Goal: Task Accomplishment & Management: Manage account settings

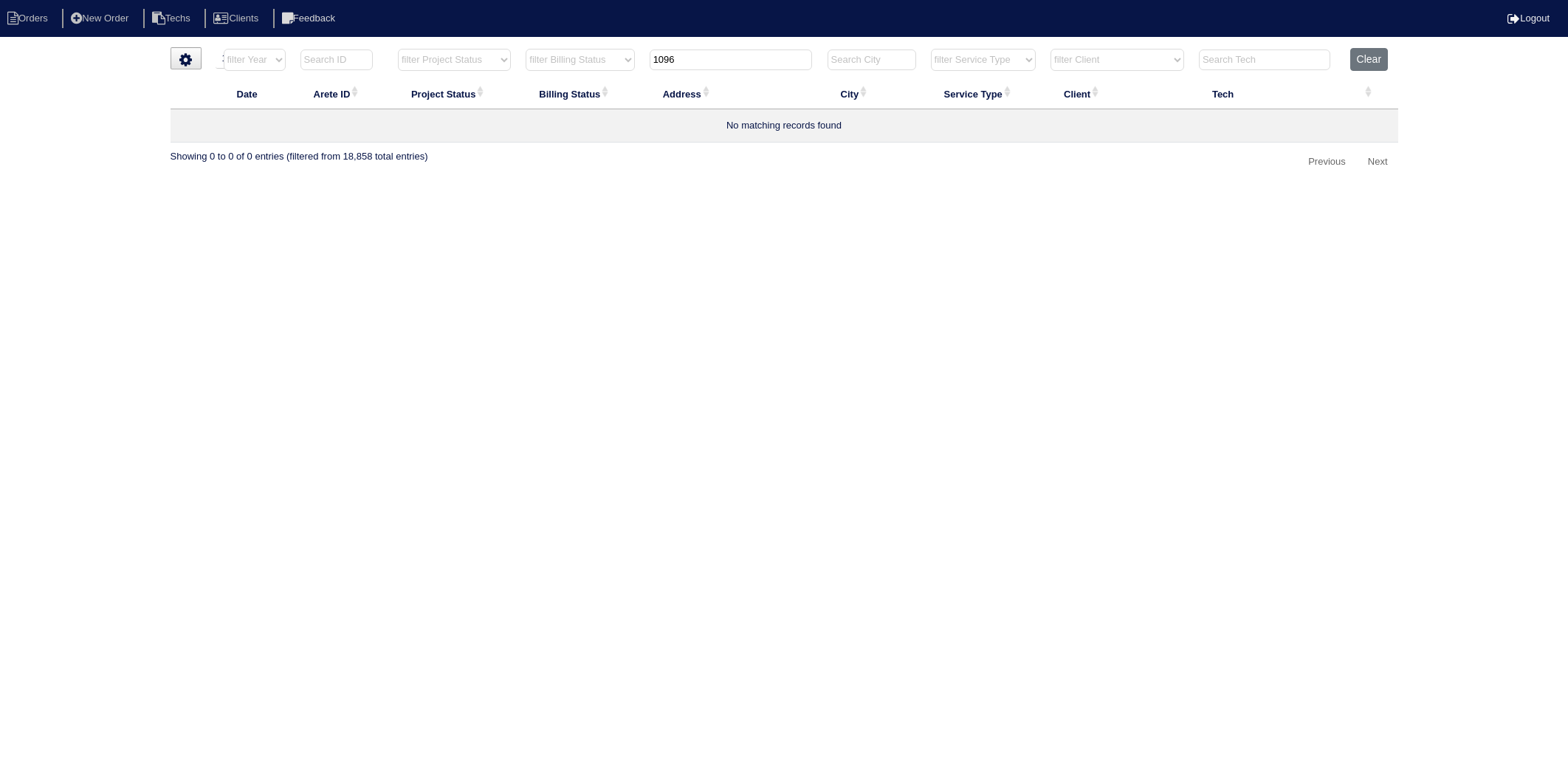
select select "15"
select select "need to invoice"
drag, startPoint x: 674, startPoint y: 62, endPoint x: 650, endPoint y: 68, distance: 24.7
click at [650, 68] on th "1096" at bounding box center [732, 62] width 178 height 31
type input "109 n"
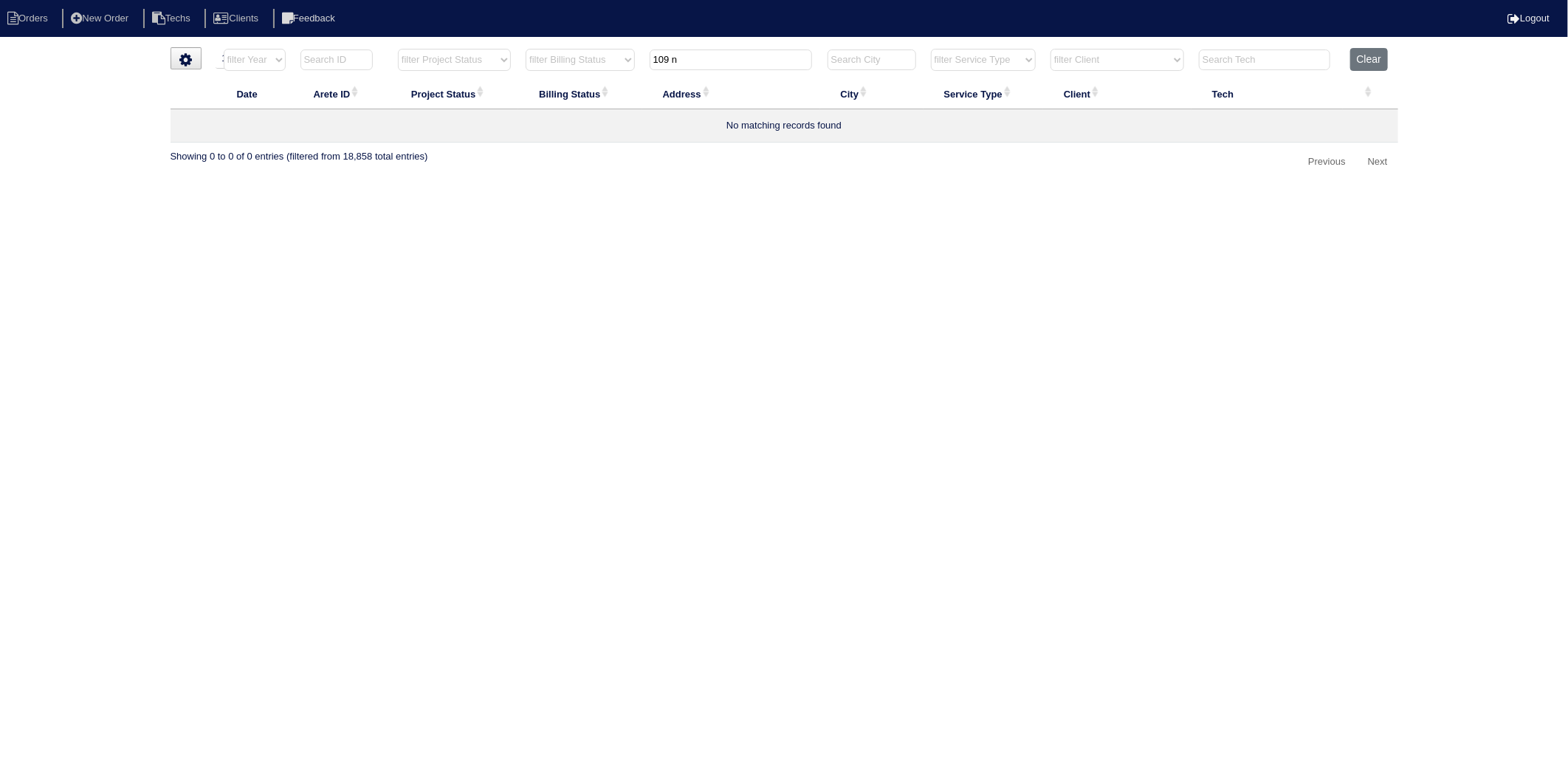
select select "need to invoice"
type input "109apa"
select select "need to invoice"
type input "10"
select select "need to invoice"
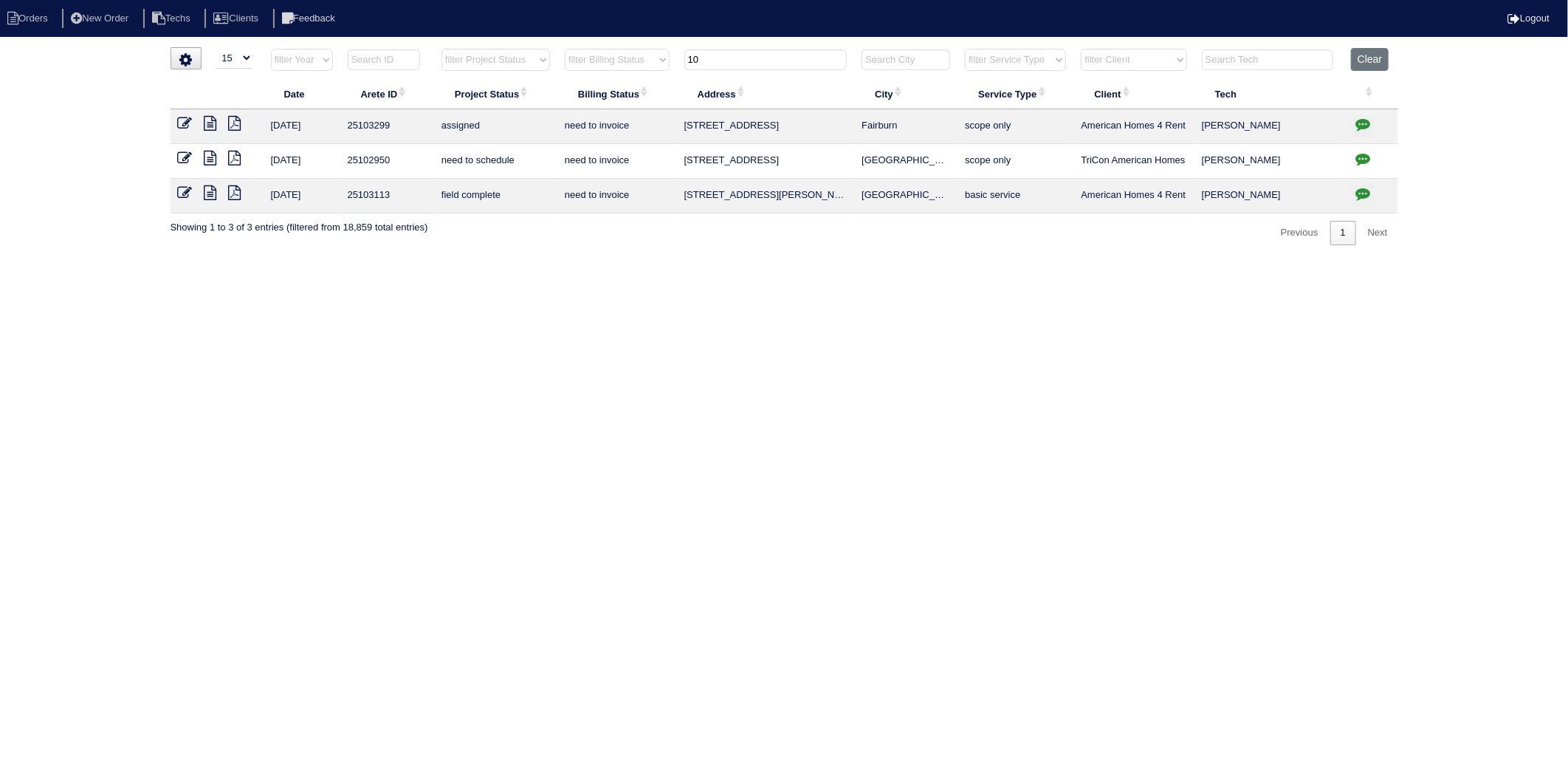
type input "109"
select select "need to invoice"
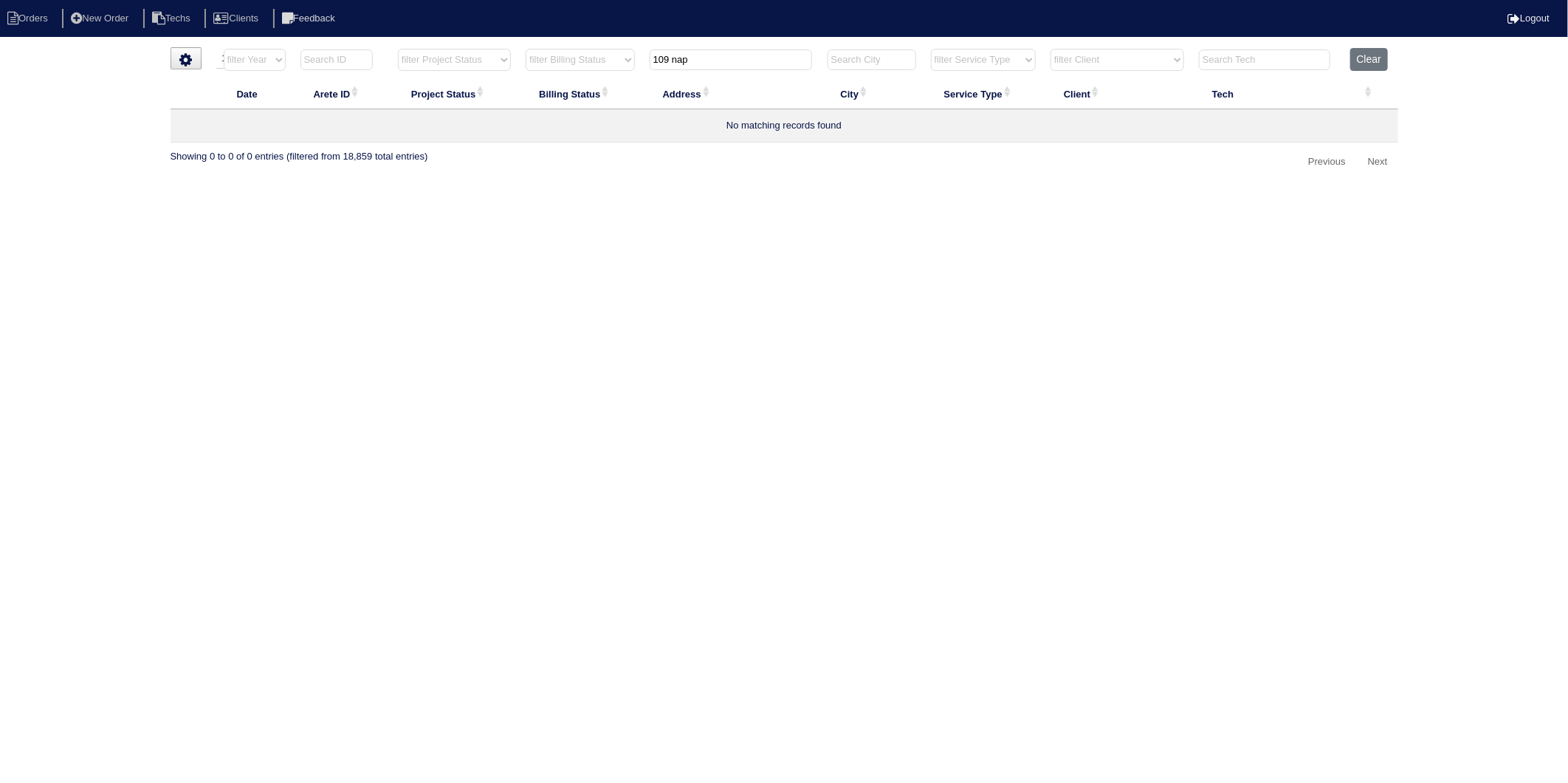
type input "109 napa"
select select "need to invoice"
type input "109 napa"
click at [1367, 57] on button "Clear" at bounding box center [1369, 58] width 38 height 23
select select
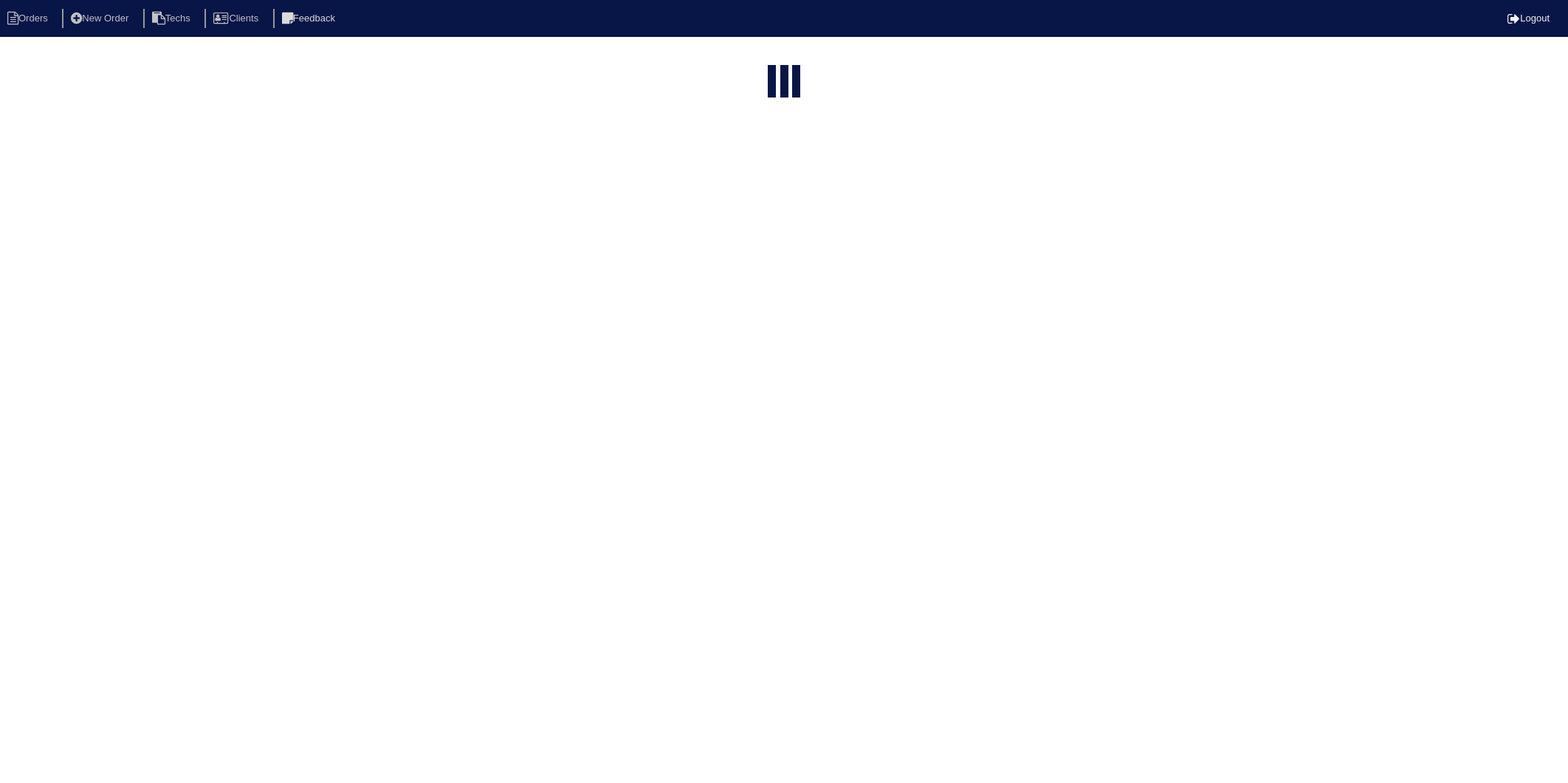
select select "15"
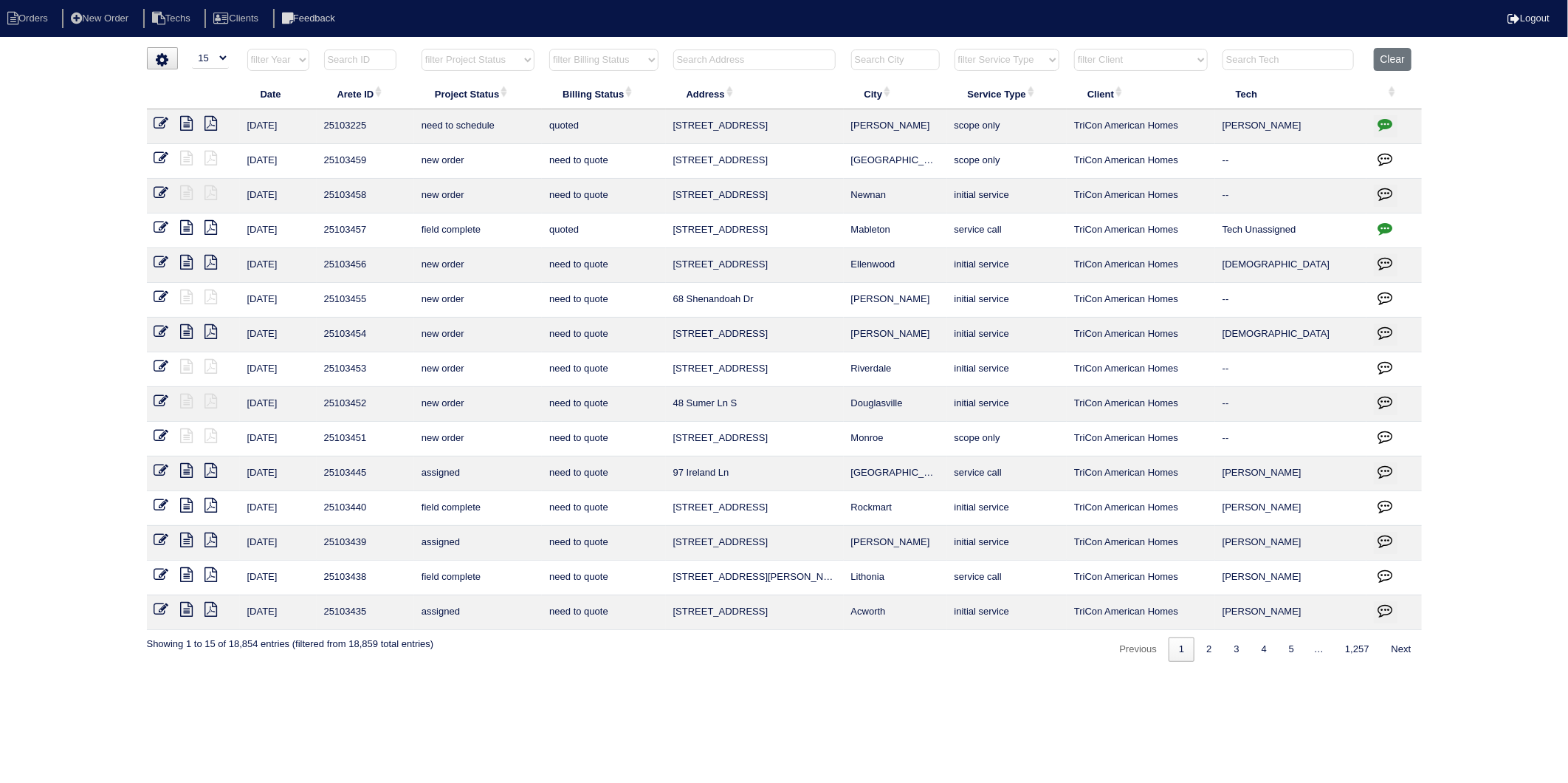
click at [703, 61] on input "text" at bounding box center [754, 59] width 162 height 21
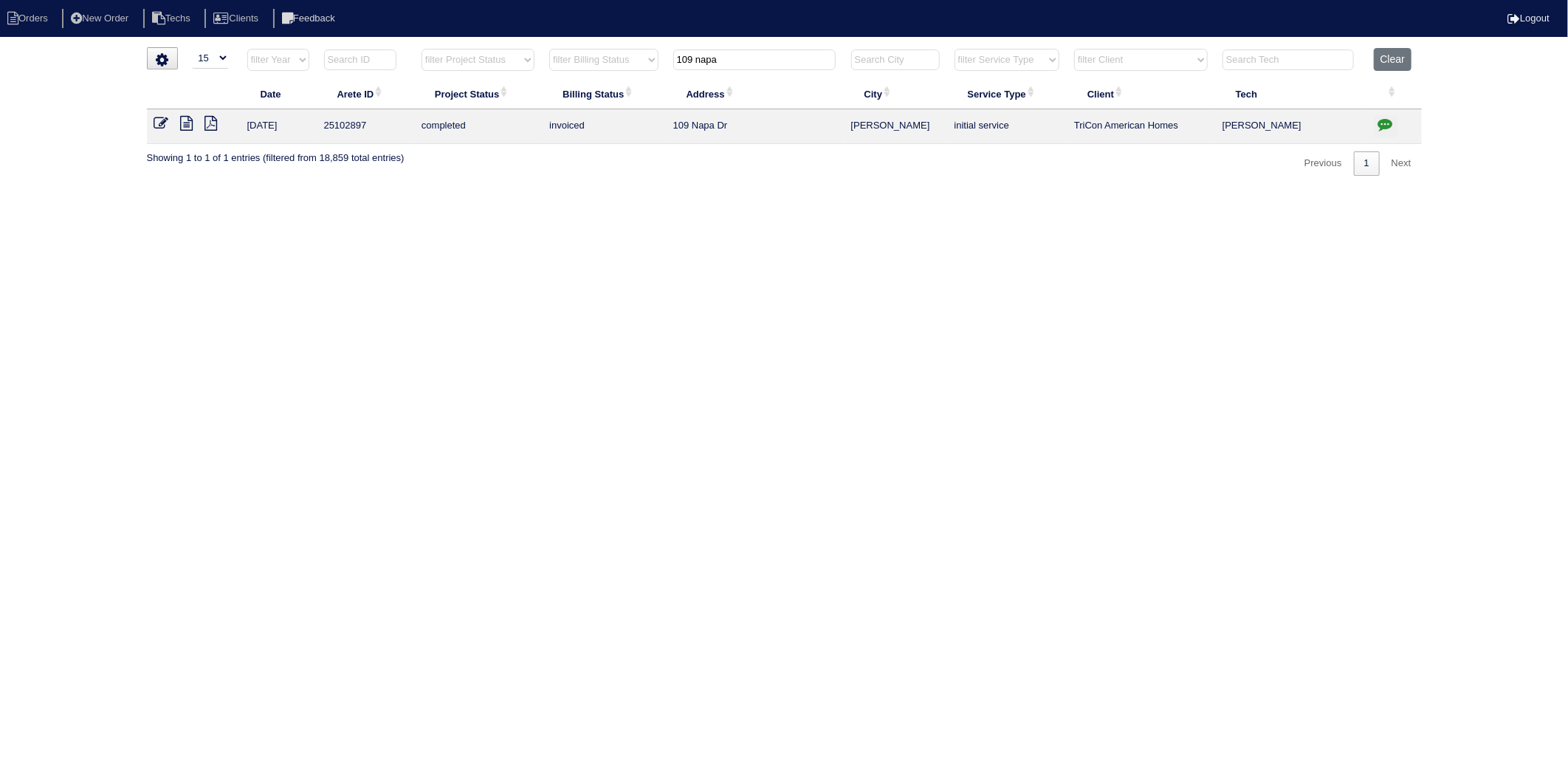
type input "109 napa"
click at [184, 123] on icon at bounding box center [187, 123] width 13 height 15
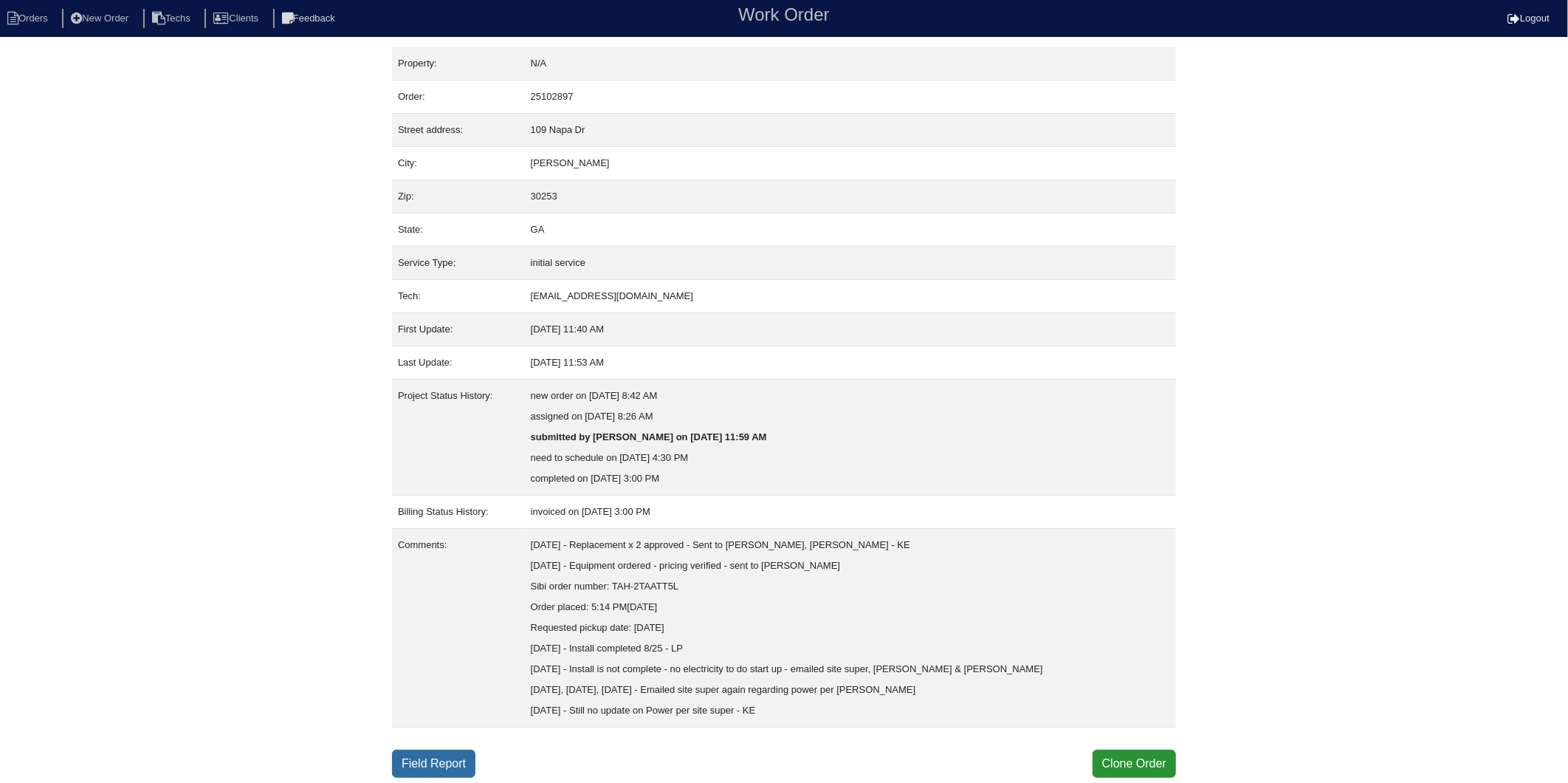
click at [438, 762] on link "Field Report" at bounding box center [434, 763] width 83 height 28
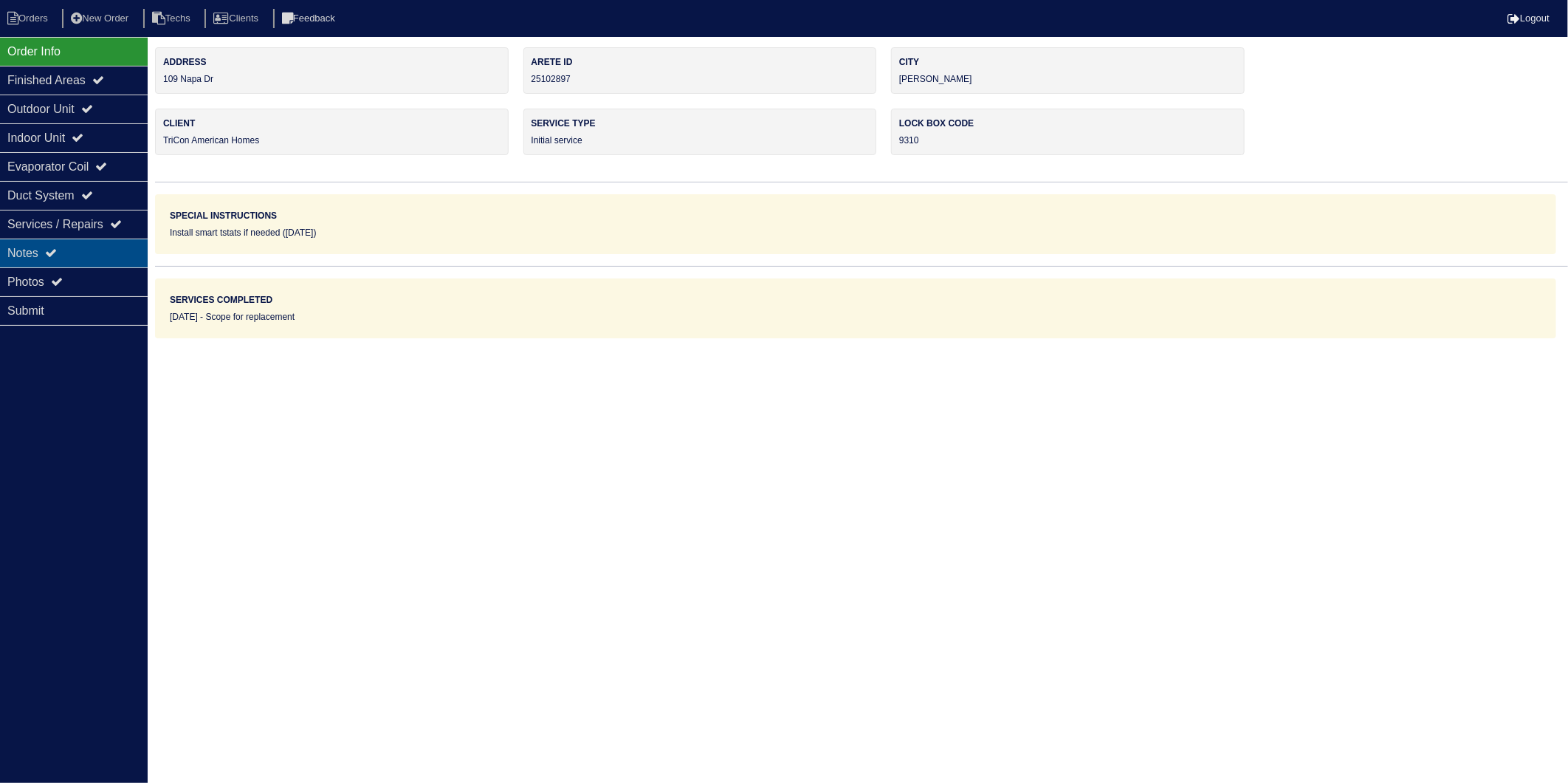
click at [50, 254] on icon at bounding box center [51, 252] width 12 height 12
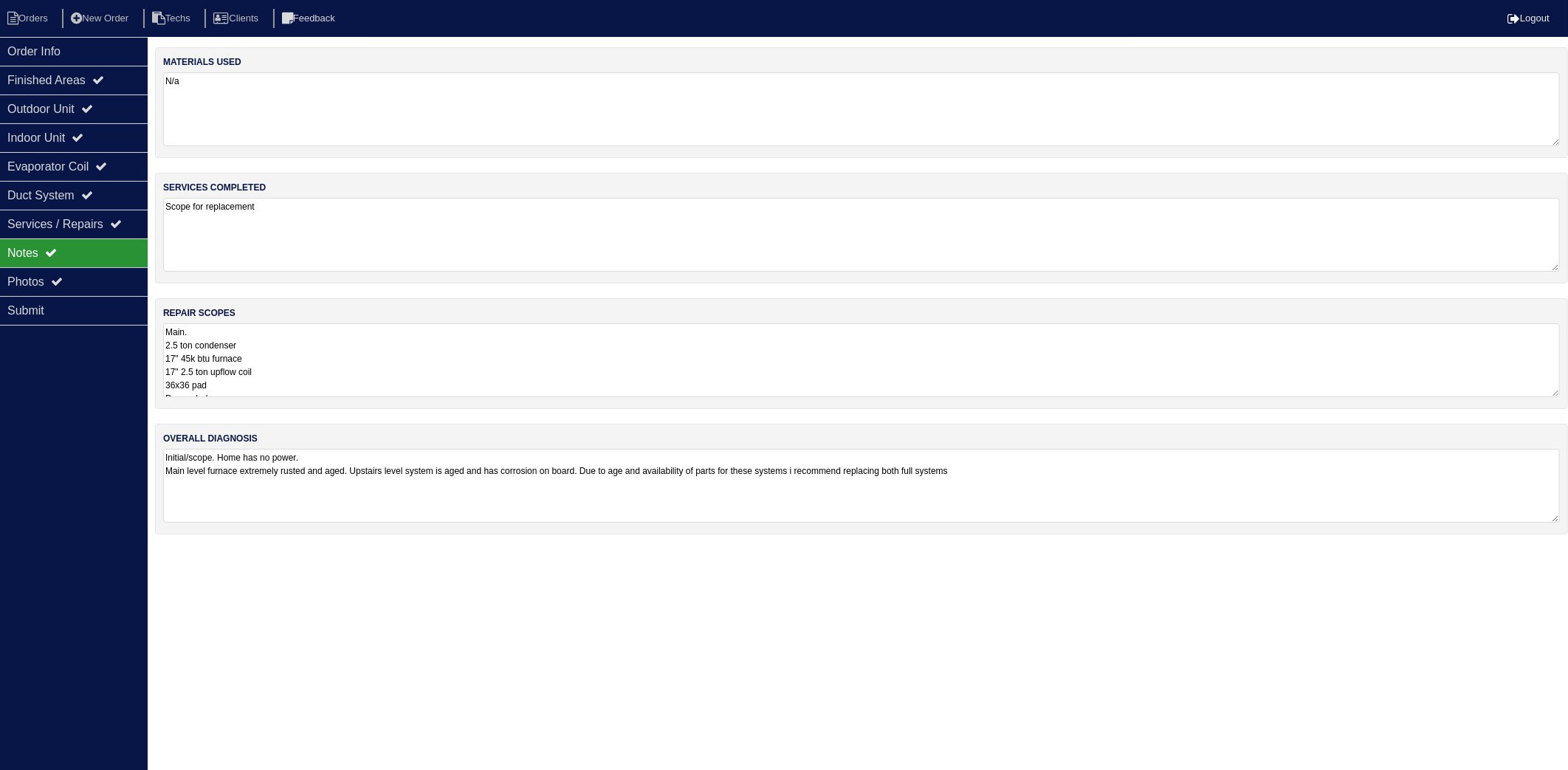
click at [283, 91] on textarea "N/a" at bounding box center [861, 109] width 1397 height 74
click at [307, 202] on textarea "Scope for replacement" at bounding box center [861, 233] width 1397 height 74
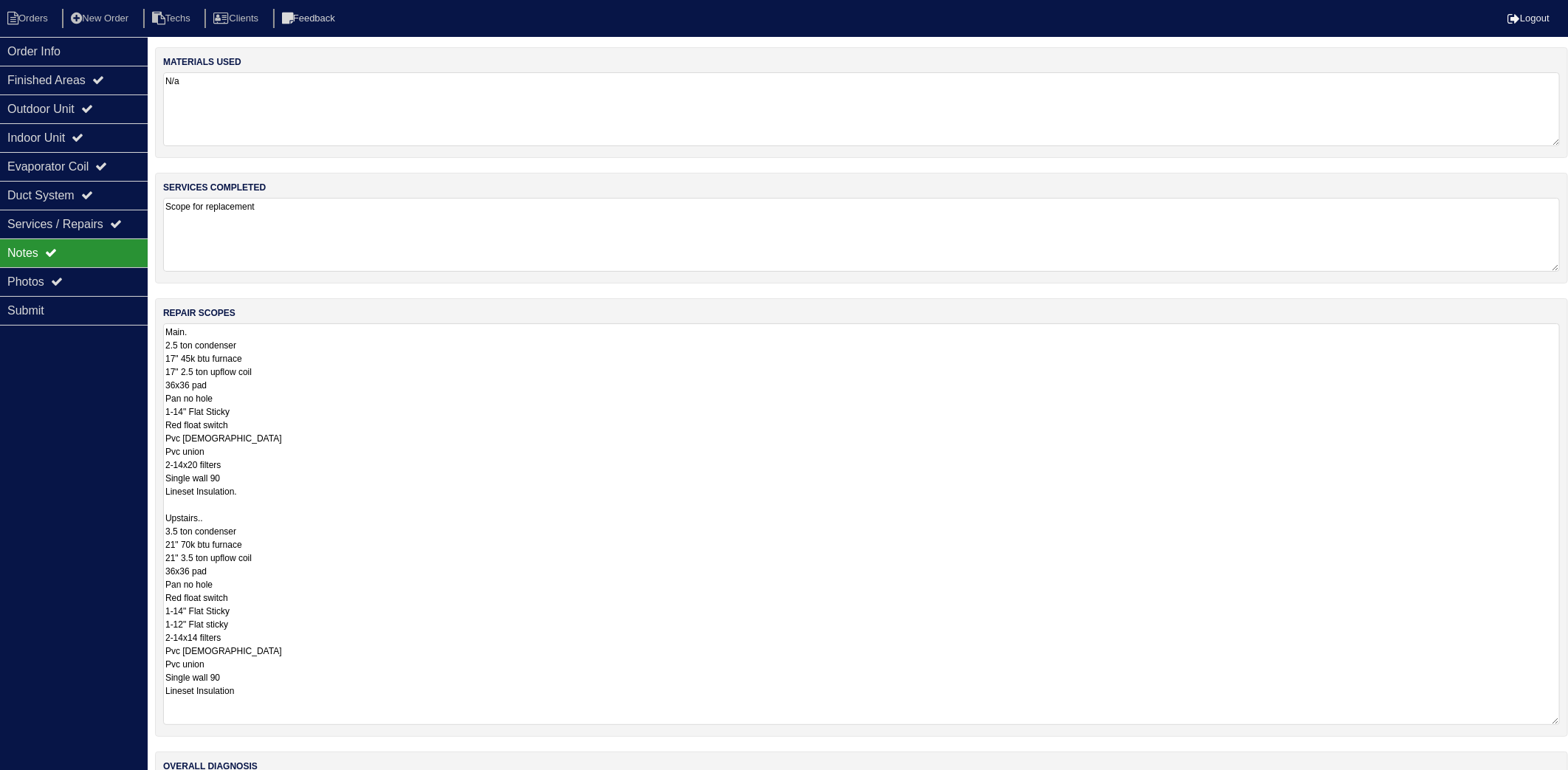
click at [306, 344] on textarea "Main. 2.5 ton condenser 17" 45k btu furnace 17" 2.5 ton upflow coil 36x36 pad P…" at bounding box center [861, 525] width 1397 height 402
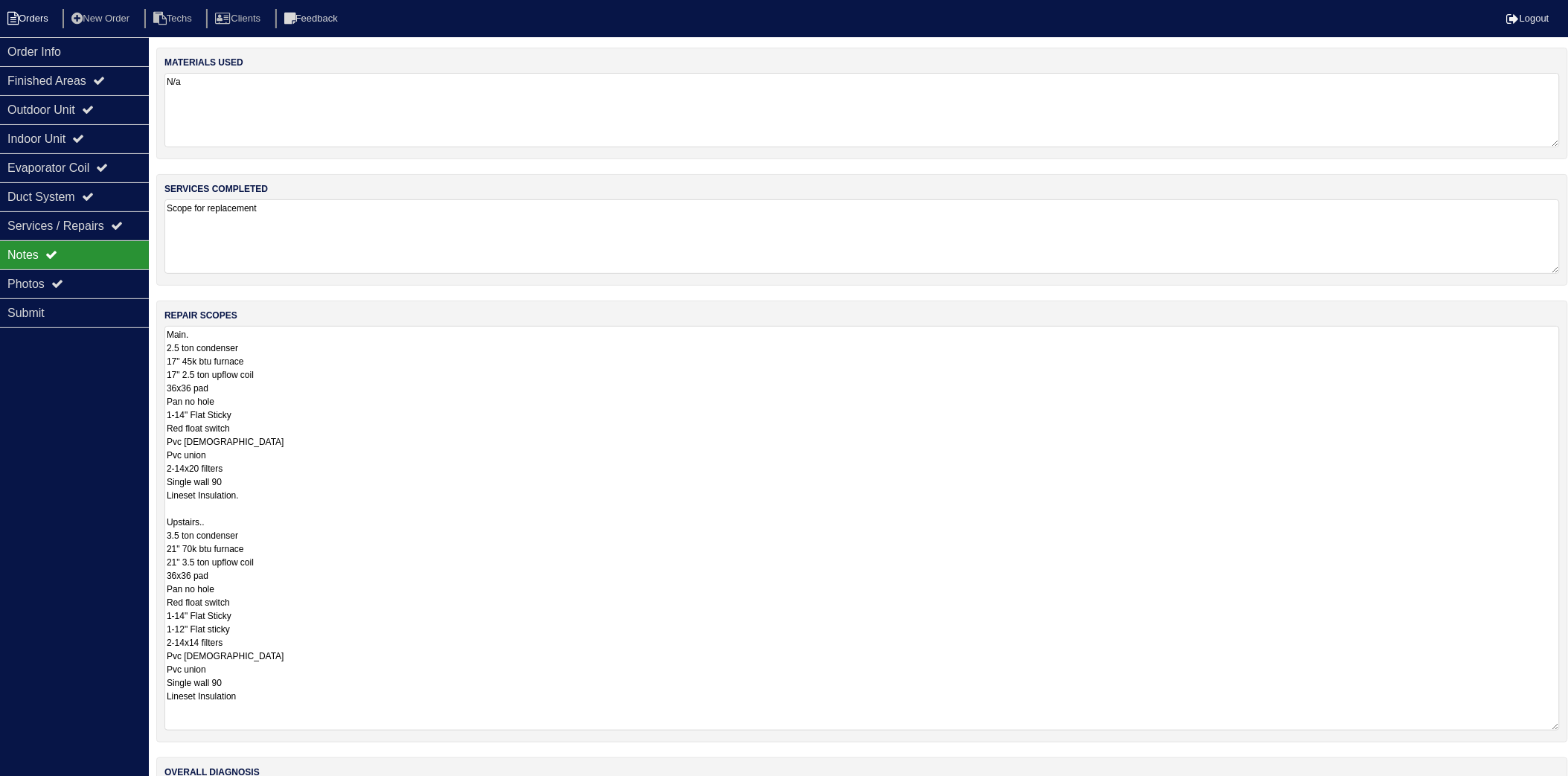
click at [40, 11] on li "Orders" at bounding box center [30, 19] width 60 height 20
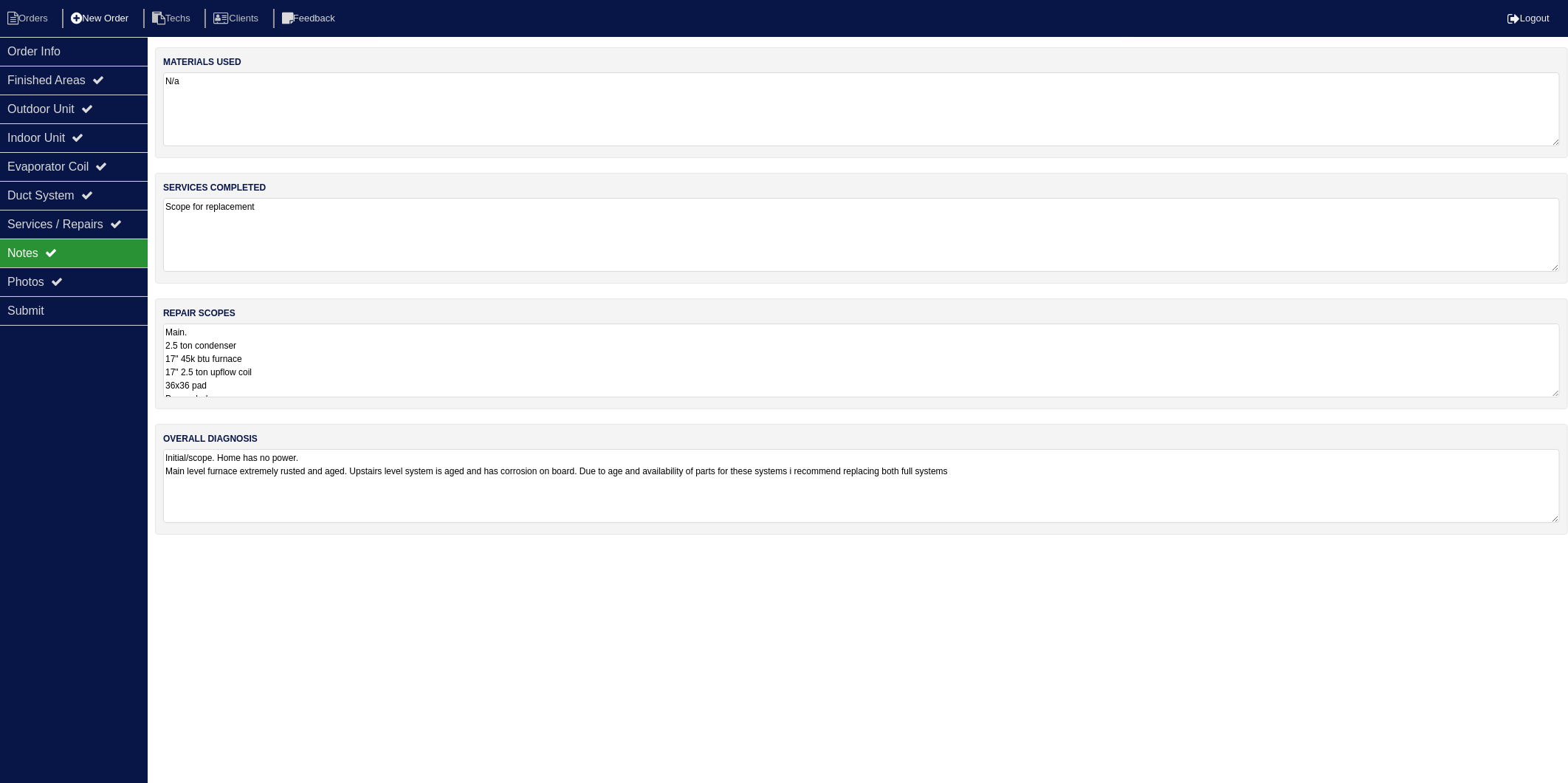
select select "15"
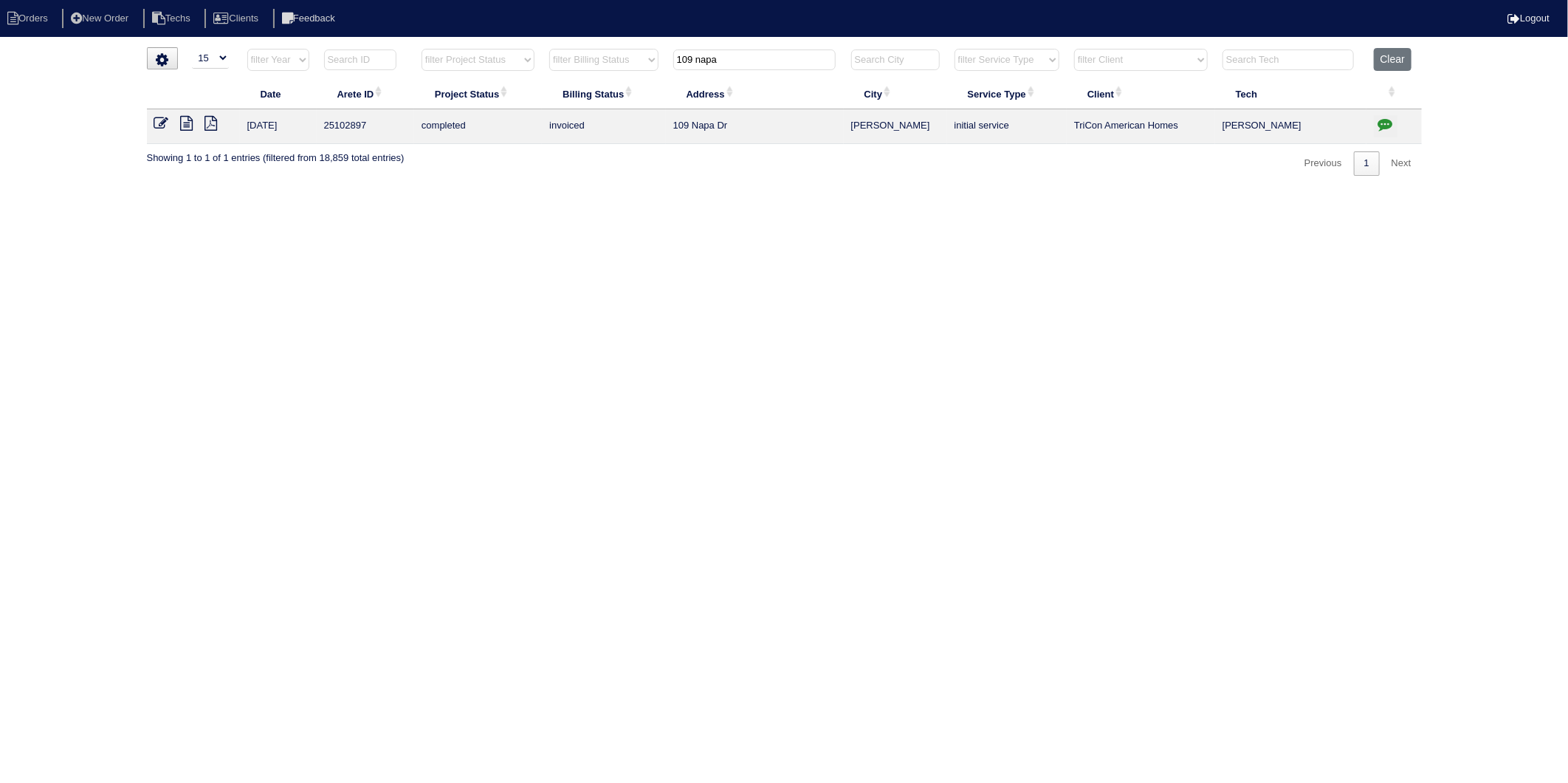
click at [184, 128] on icon at bounding box center [187, 123] width 13 height 15
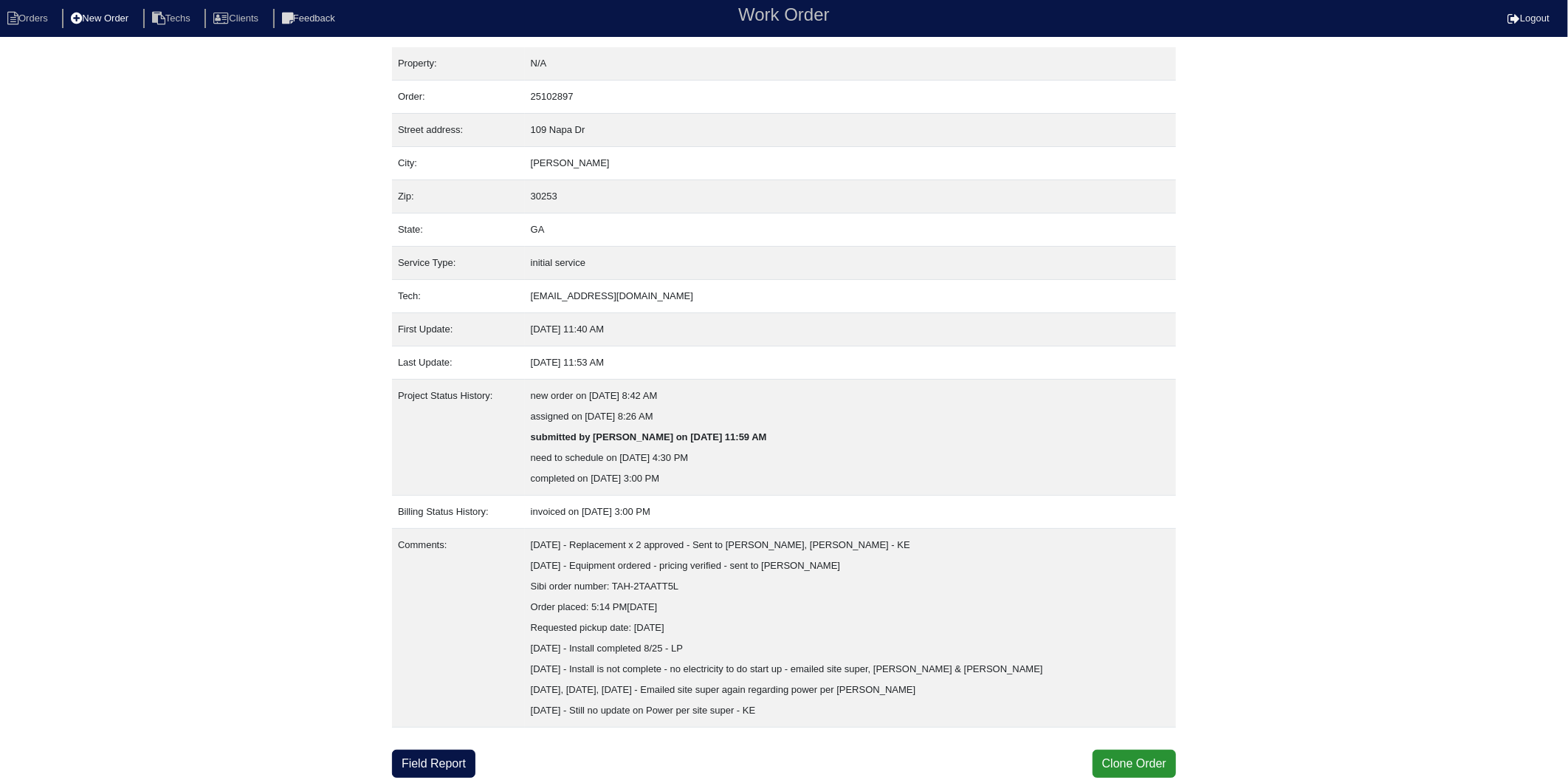
drag, startPoint x: 32, startPoint y: 11, endPoint x: 72, endPoint y: 7, distance: 40.2
click at [32, 11] on li "Orders" at bounding box center [30, 19] width 59 height 20
select select "15"
